Goal: Task Accomplishment & Management: Use online tool/utility

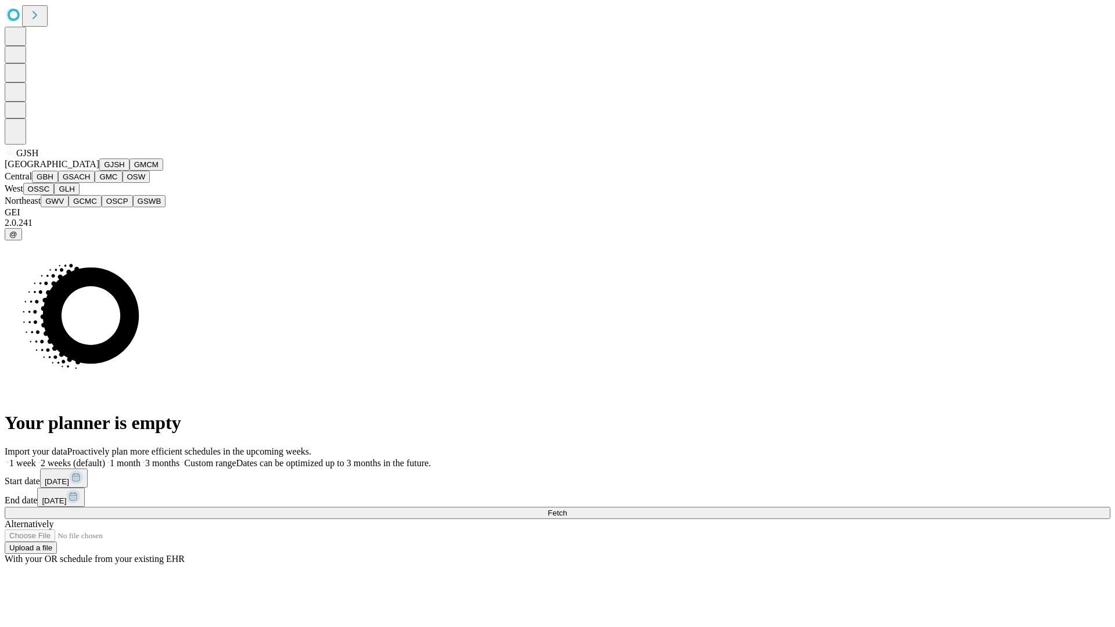
click at [99, 171] on button "GJSH" at bounding box center [114, 165] width 30 height 12
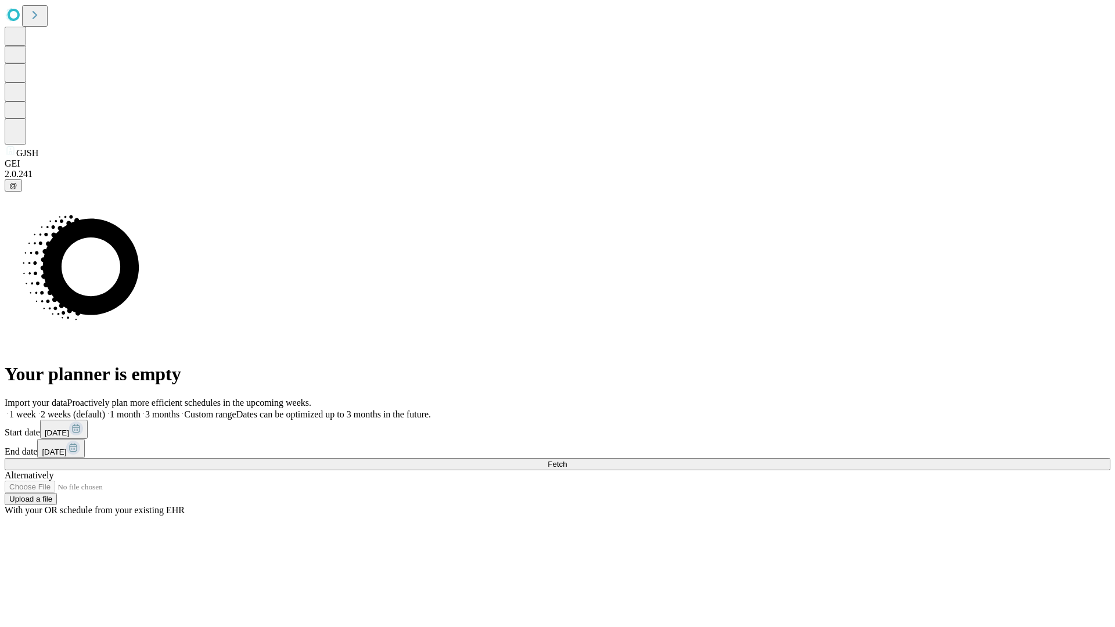
click at [105, 410] on label "2 weeks (default)" at bounding box center [70, 415] width 69 height 10
click at [567, 460] on span "Fetch" at bounding box center [557, 464] width 19 height 9
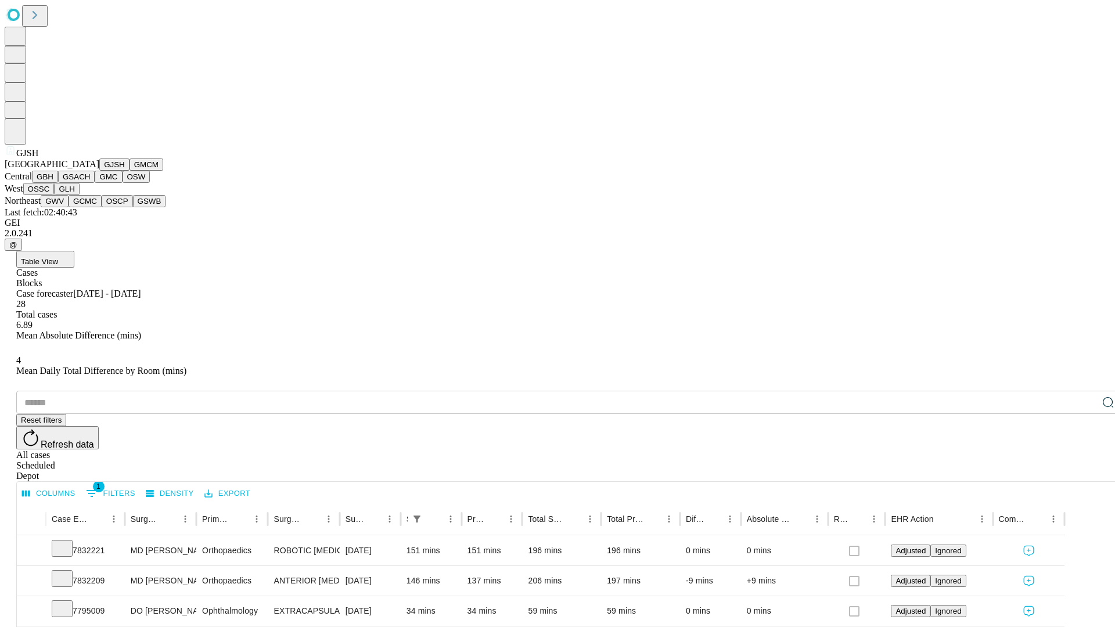
click at [130, 171] on button "GMCM" at bounding box center [147, 165] width 34 height 12
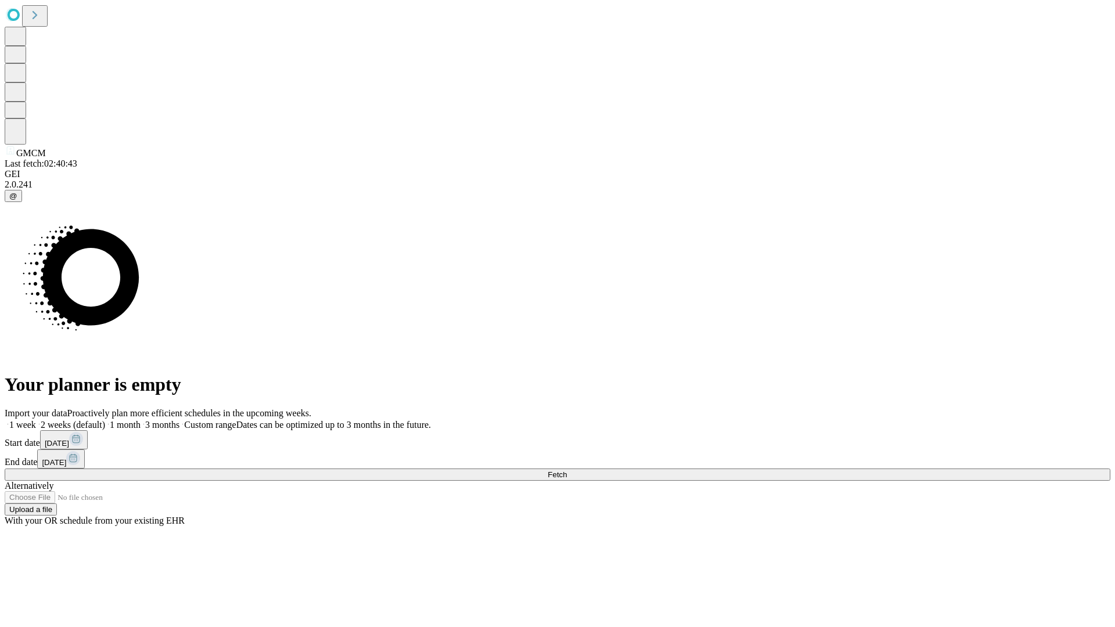
click at [105, 420] on label "2 weeks (default)" at bounding box center [70, 425] width 69 height 10
click at [567, 471] on span "Fetch" at bounding box center [557, 475] width 19 height 9
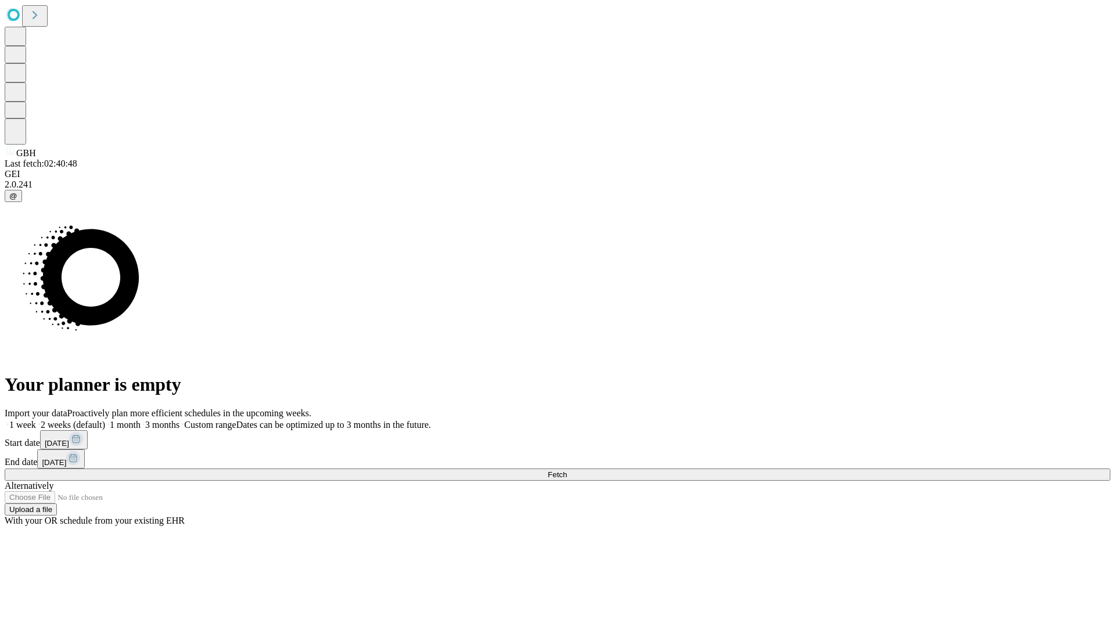
click at [105, 420] on label "2 weeks (default)" at bounding box center [70, 425] width 69 height 10
click at [567, 471] on span "Fetch" at bounding box center [557, 475] width 19 height 9
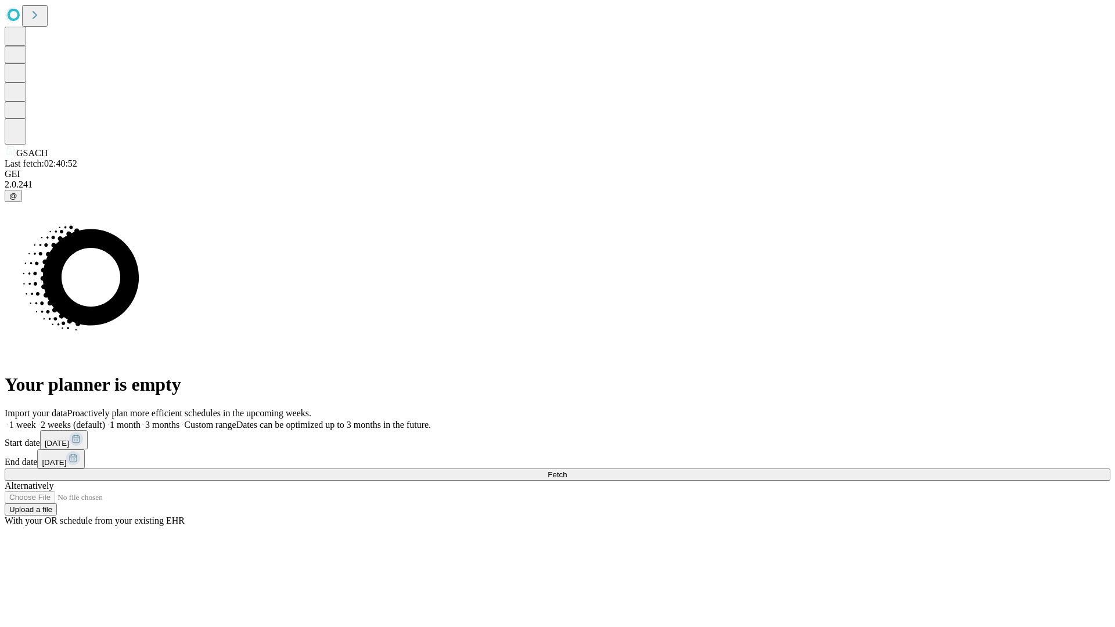
click at [105, 420] on label "2 weeks (default)" at bounding box center [70, 425] width 69 height 10
click at [567, 471] on span "Fetch" at bounding box center [557, 475] width 19 height 9
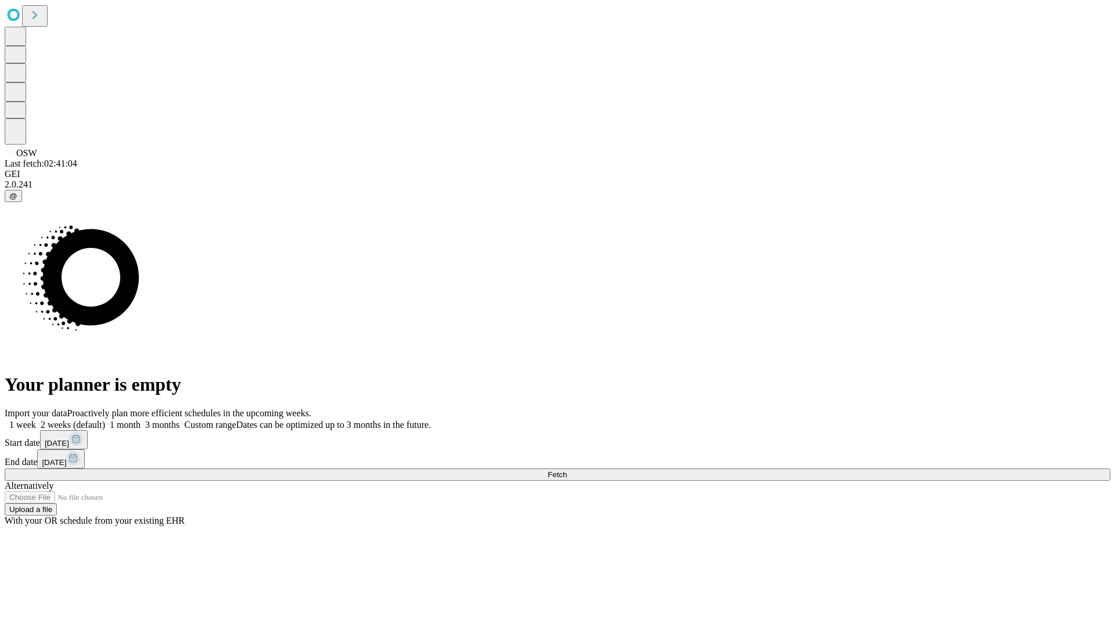
click at [105, 420] on label "2 weeks (default)" at bounding box center [70, 425] width 69 height 10
click at [567, 471] on span "Fetch" at bounding box center [557, 475] width 19 height 9
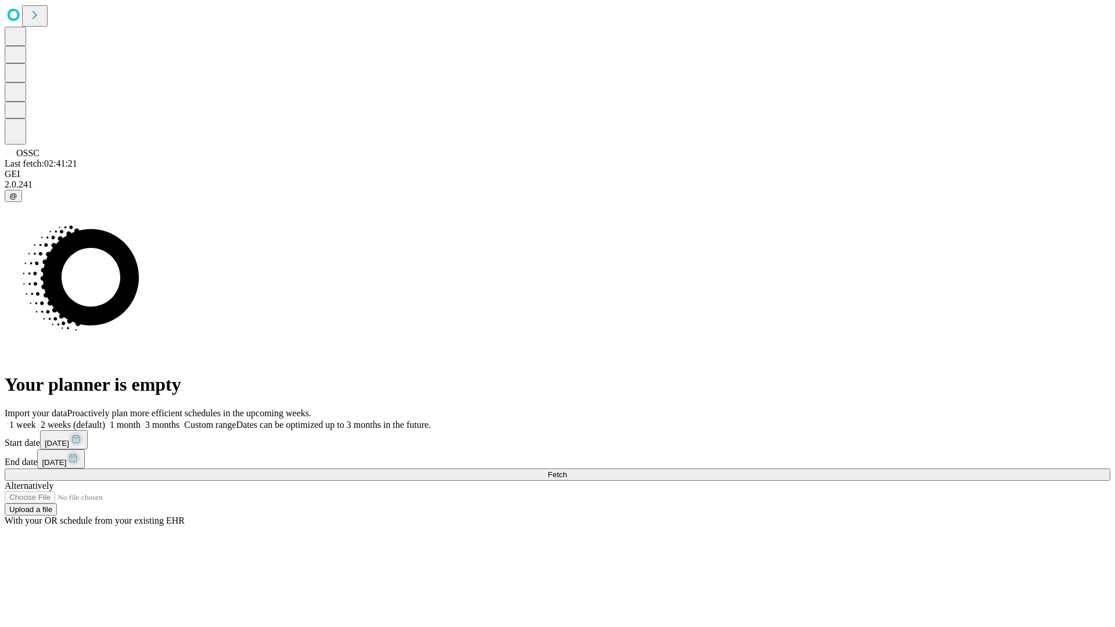
click at [105, 420] on label "2 weeks (default)" at bounding box center [70, 425] width 69 height 10
click at [567, 471] on span "Fetch" at bounding box center [557, 475] width 19 height 9
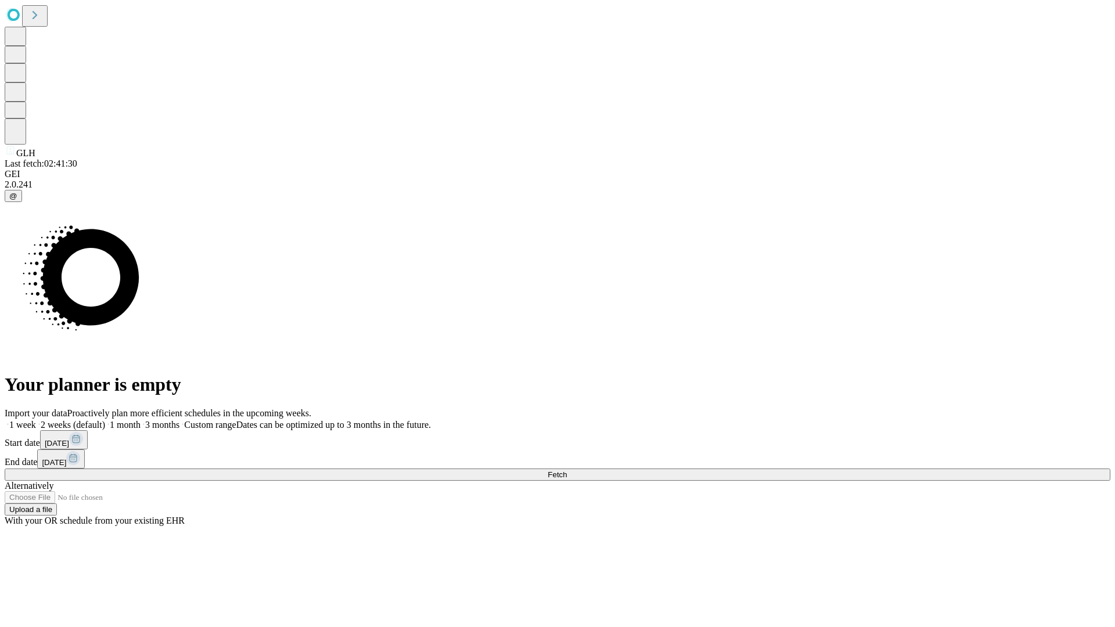
click at [105, 420] on label "2 weeks (default)" at bounding box center [70, 425] width 69 height 10
click at [567, 471] on span "Fetch" at bounding box center [557, 475] width 19 height 9
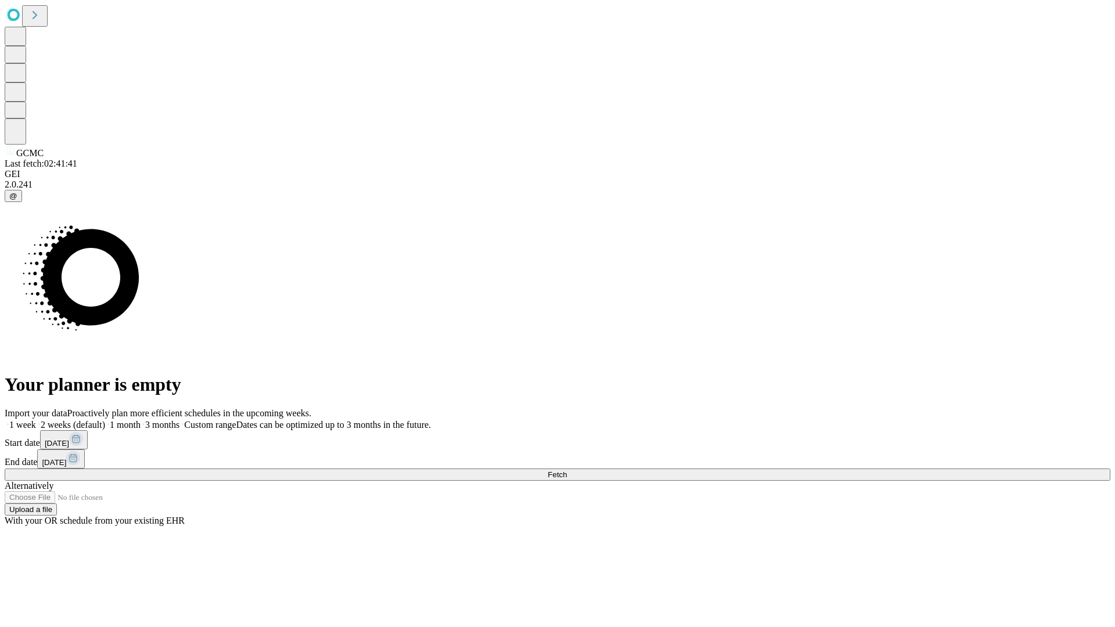
click at [105, 420] on label "2 weeks (default)" at bounding box center [70, 425] width 69 height 10
click at [567, 471] on span "Fetch" at bounding box center [557, 475] width 19 height 9
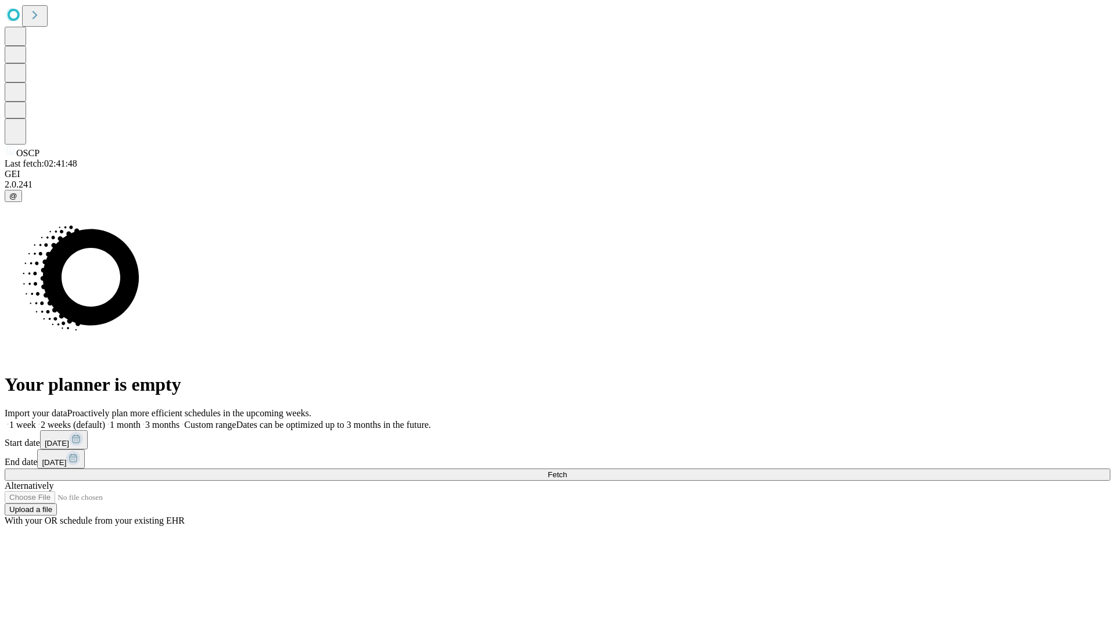
click at [105, 420] on label "2 weeks (default)" at bounding box center [70, 425] width 69 height 10
click at [567, 471] on span "Fetch" at bounding box center [557, 475] width 19 height 9
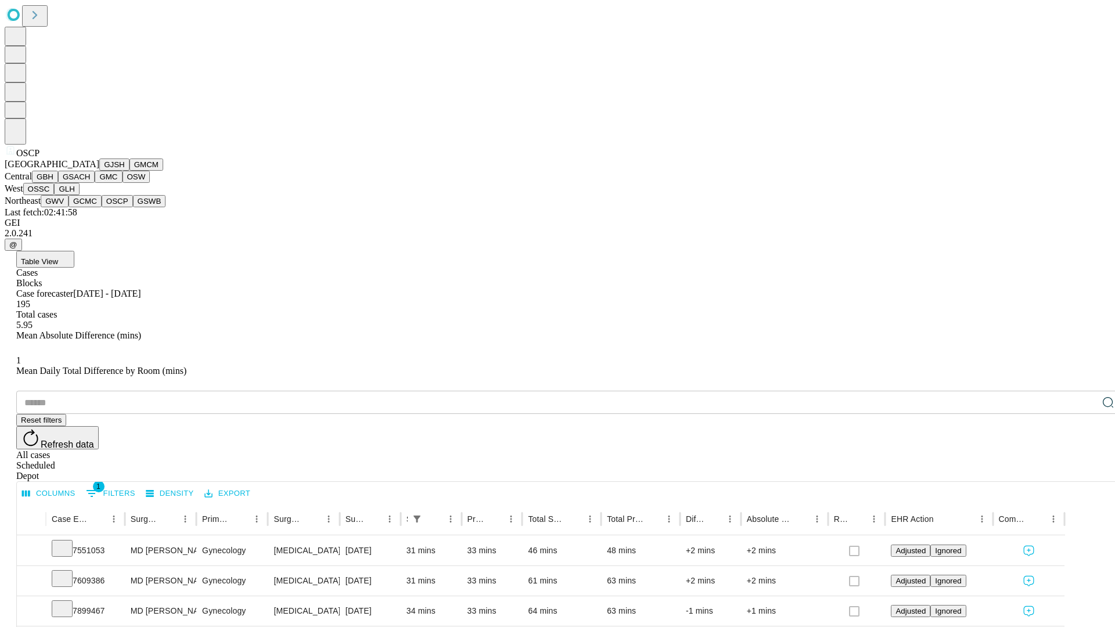
click at [133, 207] on button "GSWB" at bounding box center [149, 201] width 33 height 12
